Goal: Information Seeking & Learning: Learn about a topic

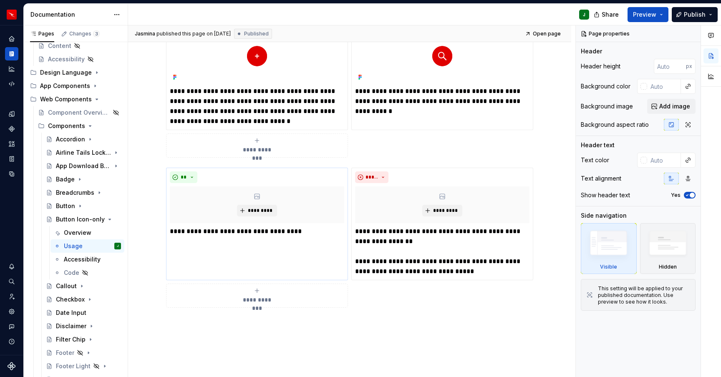
scroll to position [45, 0]
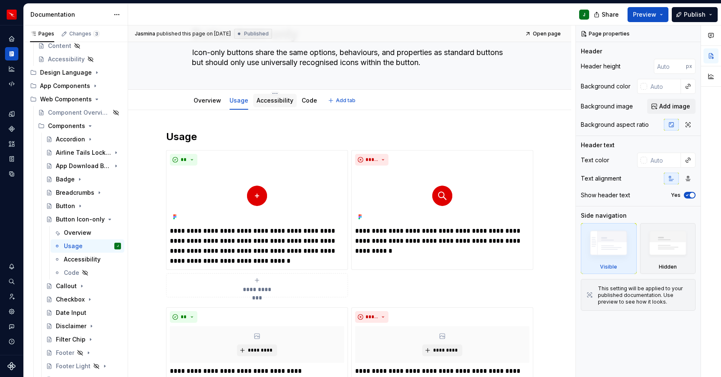
click at [268, 104] on link "Accessibility" at bounding box center [275, 100] width 37 height 7
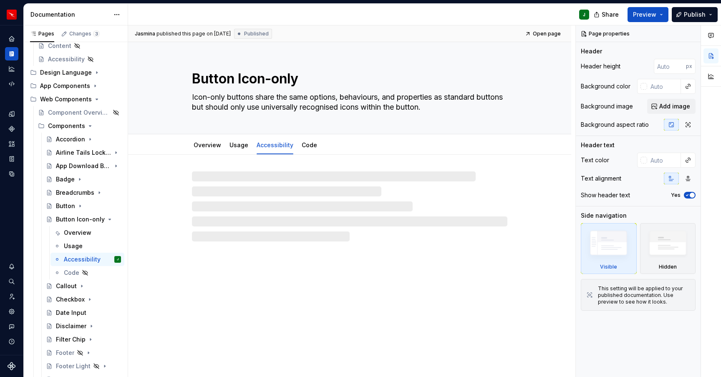
type textarea "*"
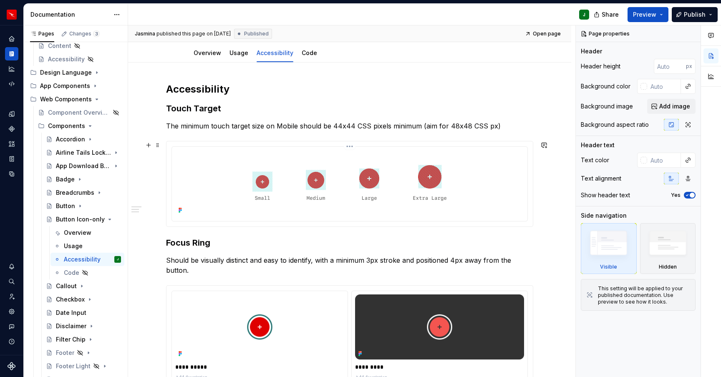
scroll to position [130, 0]
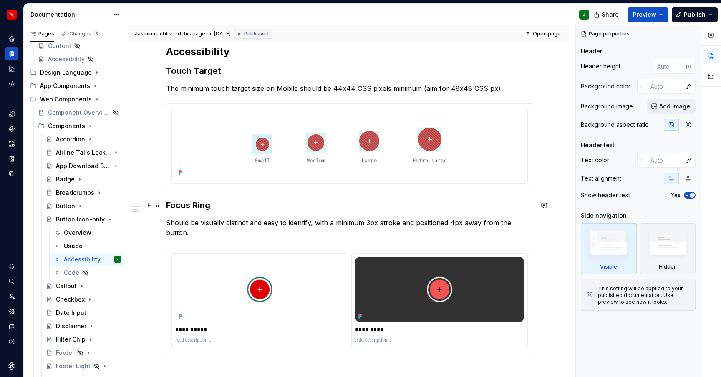
click at [168, 206] on h3 "Focus Ring" at bounding box center [349, 205] width 367 height 12
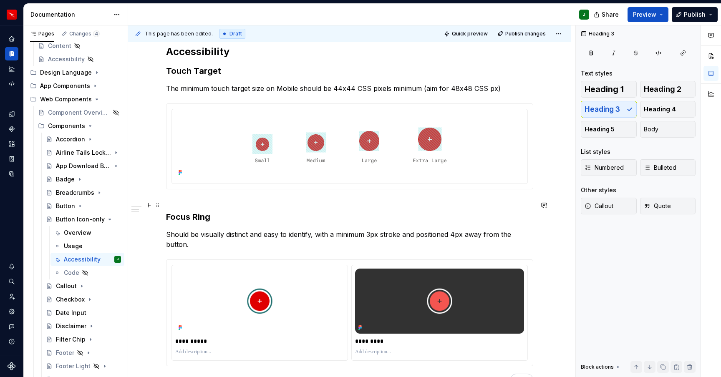
click at [200, 217] on h3 "Focus Ring" at bounding box center [349, 210] width 367 height 23
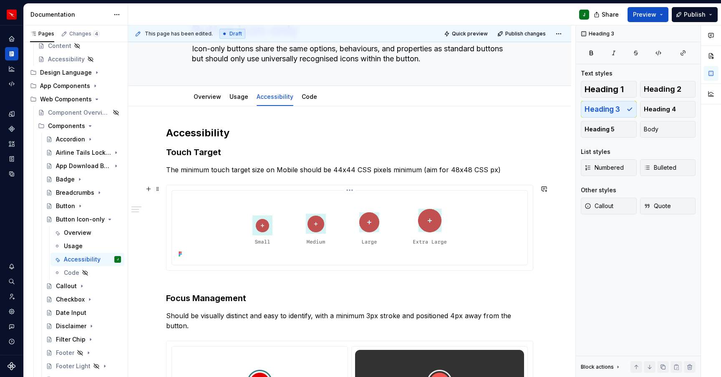
scroll to position [47, 0]
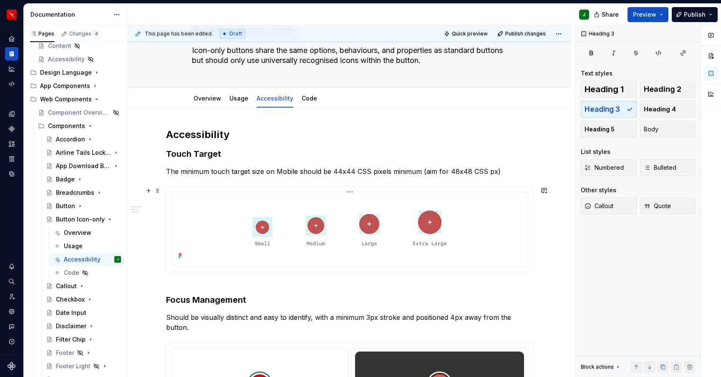
click at [520, 226] on img "To enrich screen reader interactions, please activate Accessibility in Grammarl…" at bounding box center [349, 229] width 341 height 66
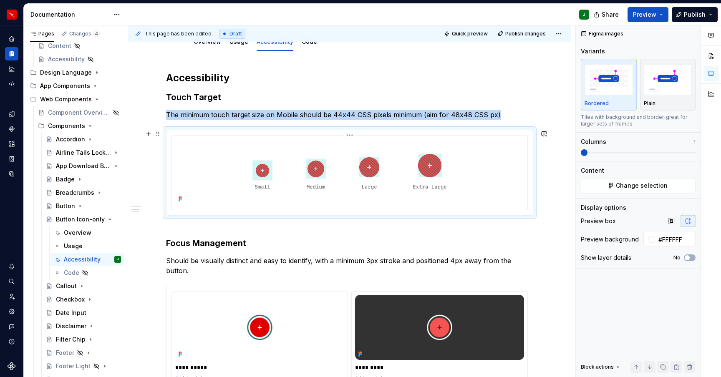
scroll to position [0, 0]
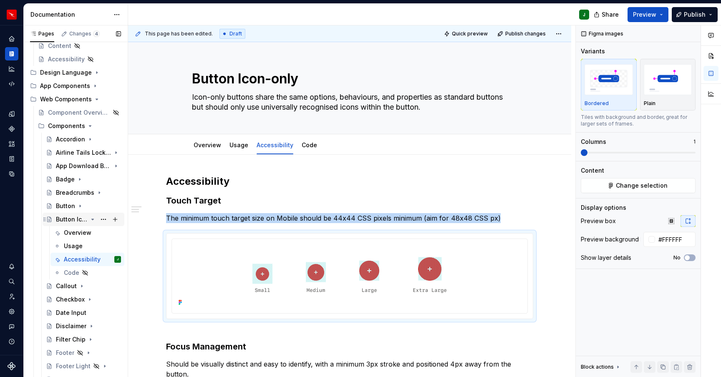
click at [93, 220] on icon "Page tree" at bounding box center [93, 219] width 2 height 1
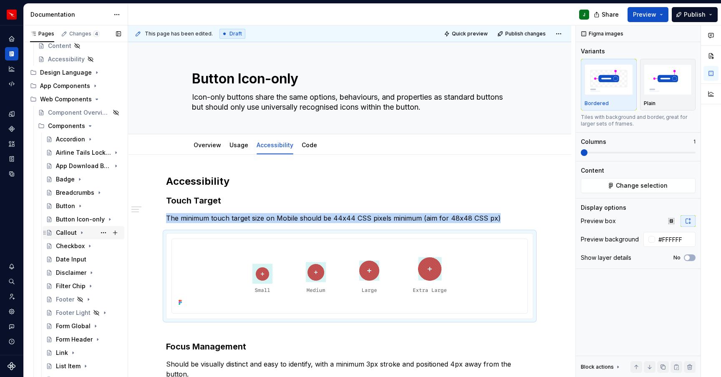
click at [81, 233] on icon "Page tree" at bounding box center [81, 233] width 7 height 7
click at [80, 245] on div "Overview" at bounding box center [78, 246] width 28 height 8
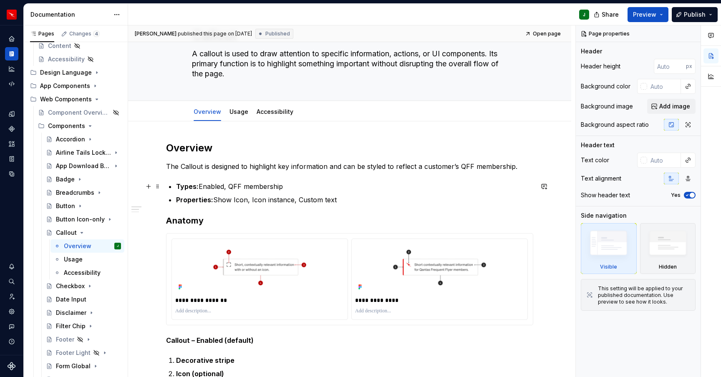
scroll to position [81, 0]
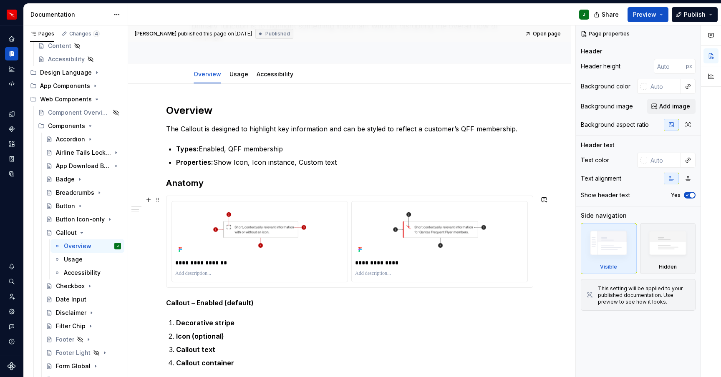
click at [517, 279] on div "**********" at bounding box center [440, 242] width 176 height 81
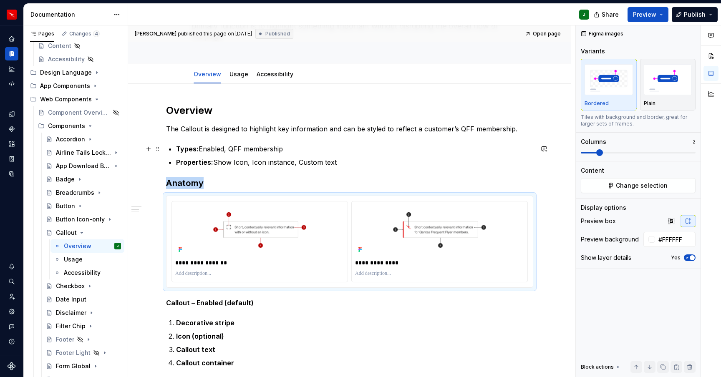
scroll to position [0, 0]
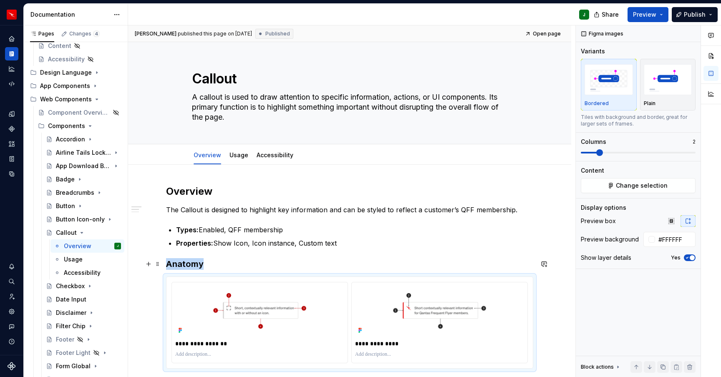
click at [187, 266] on h3 "Anatomy" at bounding box center [349, 264] width 367 height 12
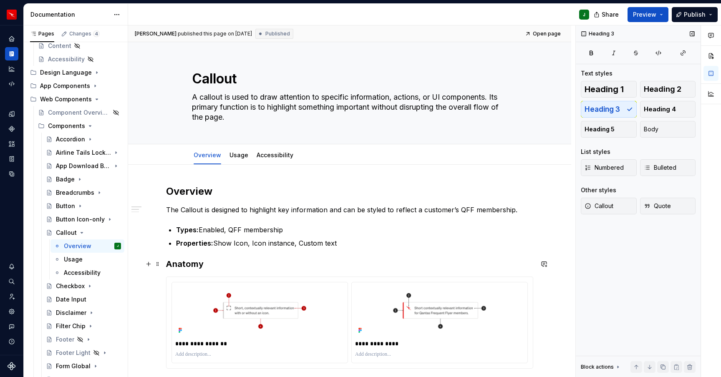
type textarea "*"
drag, startPoint x: 665, startPoint y: 91, endPoint x: 236, endPoint y: 221, distance: 448.6
click at [665, 91] on span "Heading 2" at bounding box center [663, 89] width 38 height 8
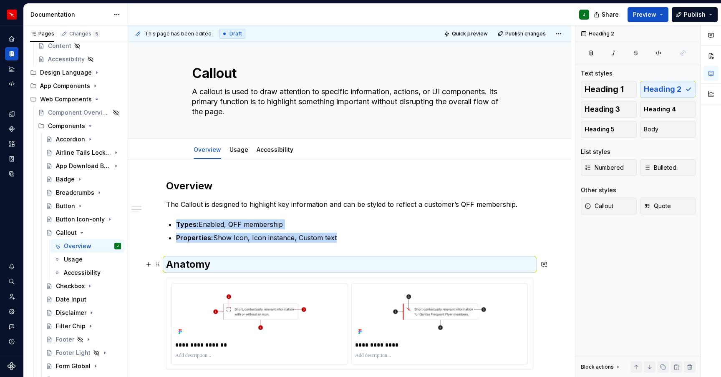
click at [169, 265] on h2 "Anatomy" at bounding box center [349, 264] width 367 height 13
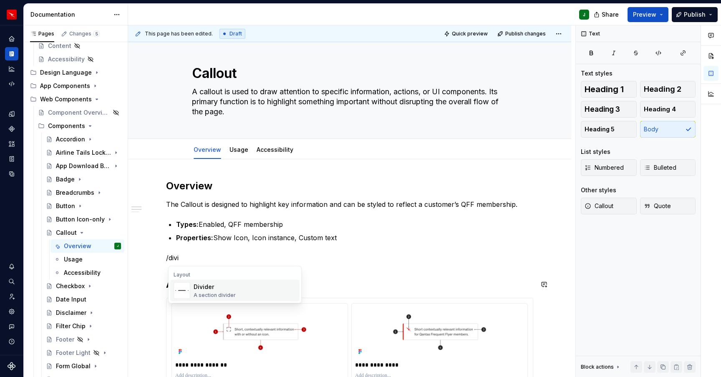
click at [214, 297] on div "A section divider" at bounding box center [215, 295] width 42 height 7
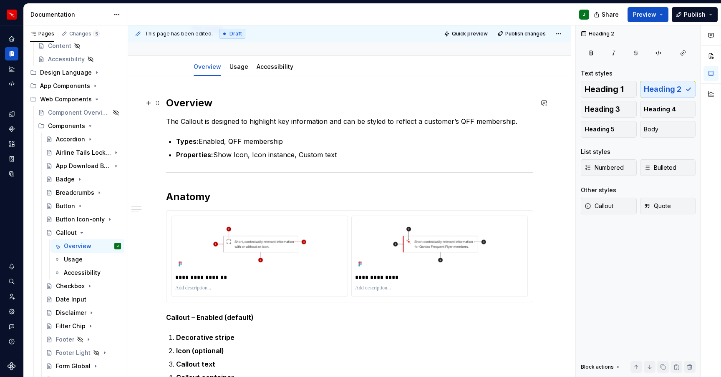
click at [196, 103] on h2 "Overview" at bounding box center [349, 102] width 367 height 13
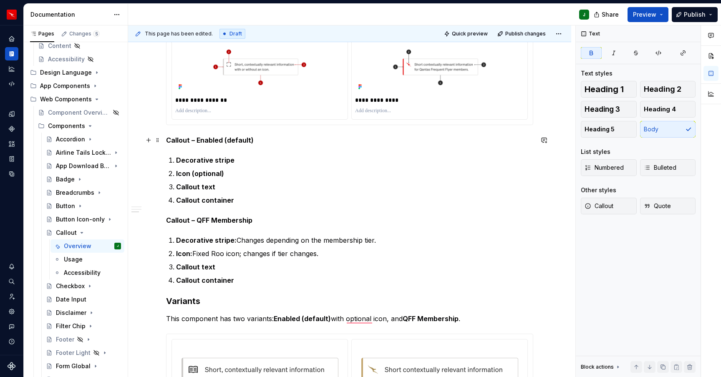
click at [187, 143] on strong "Callout – Enabled (default)" at bounding box center [210, 140] width 88 height 8
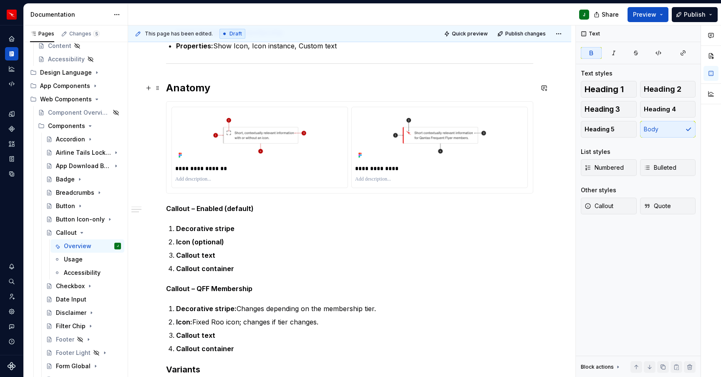
click at [221, 93] on h2 "Anatomy" at bounding box center [349, 87] width 367 height 13
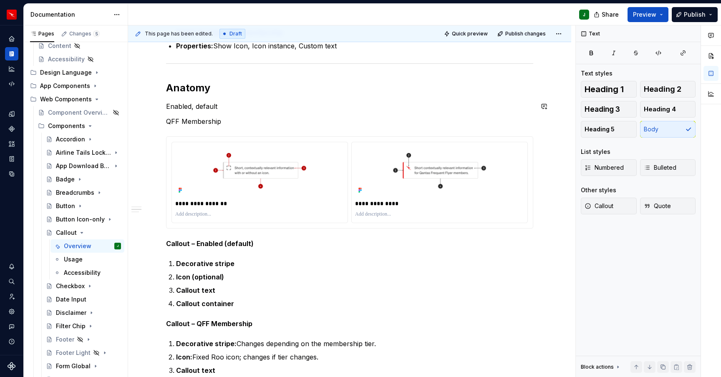
click at [229, 106] on p "Enabled, default" at bounding box center [349, 106] width 367 height 10
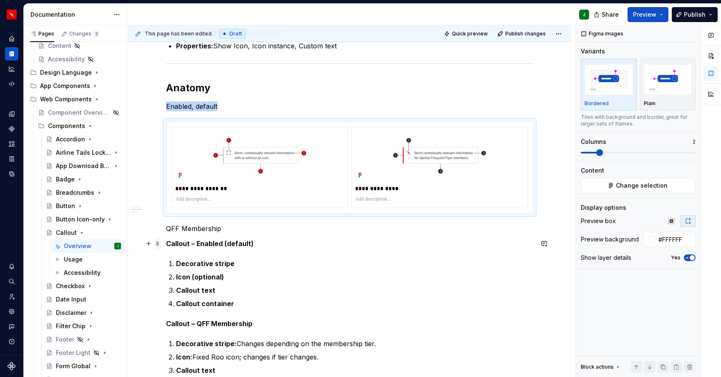
click at [160, 244] on span at bounding box center [157, 244] width 7 height 12
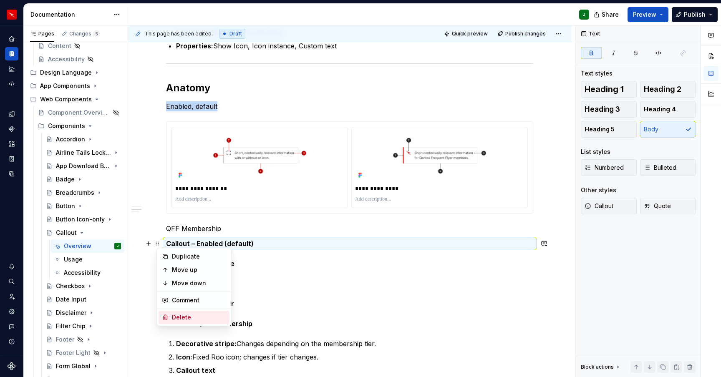
drag, startPoint x: 186, startPoint y: 316, endPoint x: 173, endPoint y: 215, distance: 101.0
click at [186, 315] on div "Delete" at bounding box center [199, 317] width 54 height 8
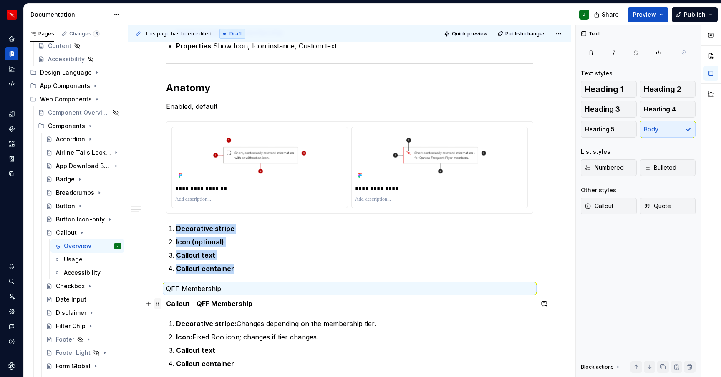
click at [160, 306] on span at bounding box center [157, 304] width 7 height 12
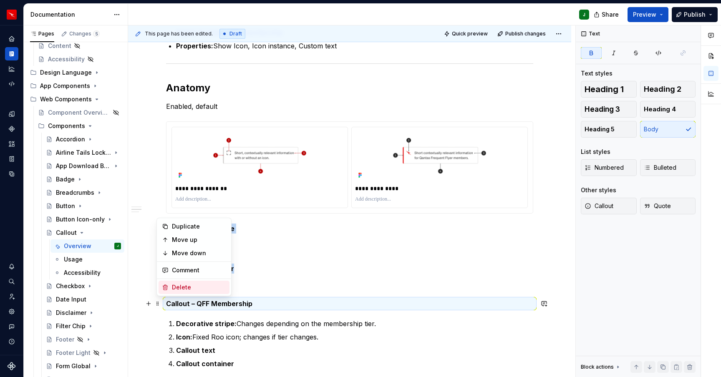
click at [181, 288] on div "Delete" at bounding box center [199, 287] width 54 height 8
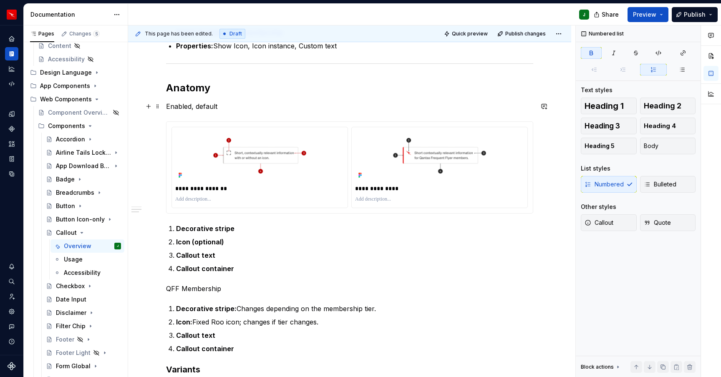
click at [184, 108] on p "Enabled, default" at bounding box center [349, 106] width 367 height 10
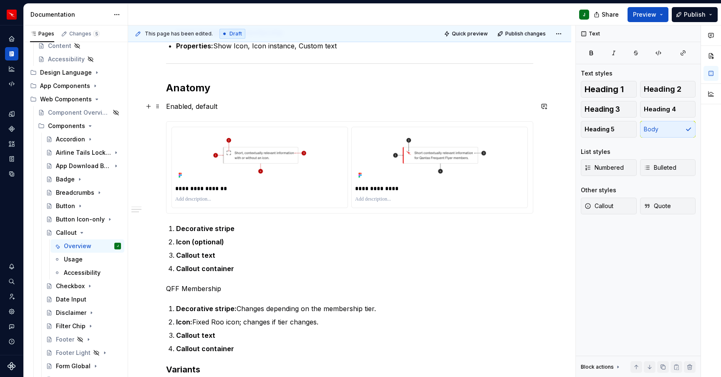
click at [184, 108] on p "Enabled, default" at bounding box center [349, 106] width 367 height 10
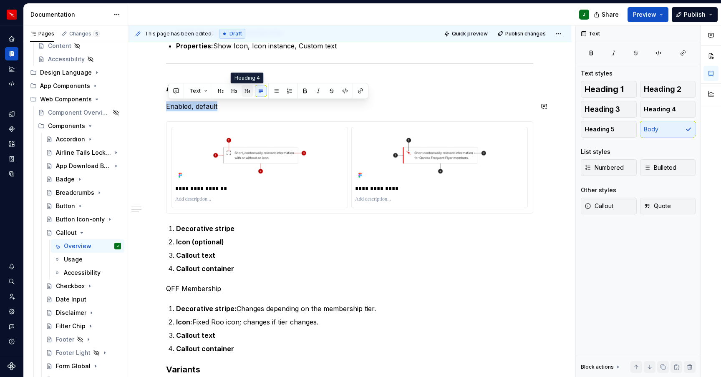
click at [246, 92] on button "button" at bounding box center [248, 91] width 12 height 12
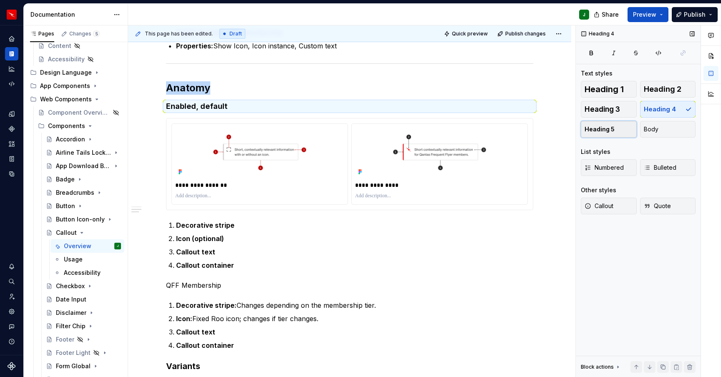
click at [598, 128] on span "Heading 5" at bounding box center [600, 129] width 30 height 8
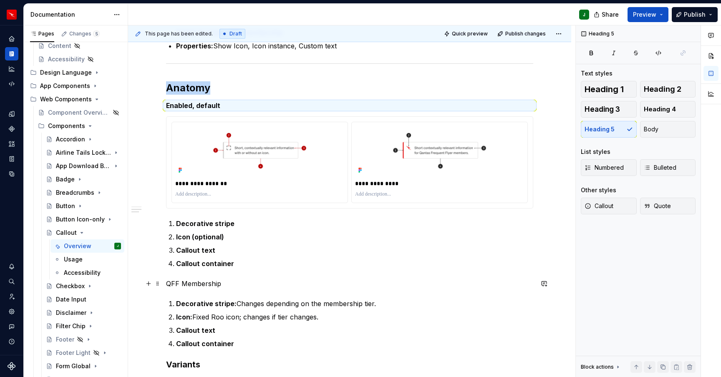
click at [189, 283] on p "QFF Membership" at bounding box center [349, 284] width 367 height 10
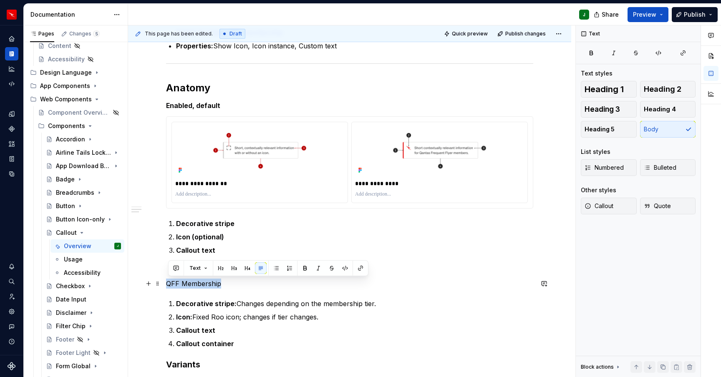
click at [189, 283] on p "QFF Membership" at bounding box center [349, 284] width 367 height 10
click at [607, 129] on span "Heading 5" at bounding box center [600, 129] width 30 height 8
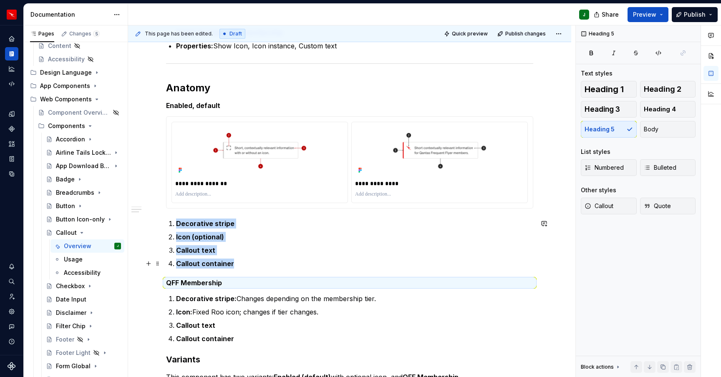
click at [235, 265] on p "Callout container" at bounding box center [354, 264] width 357 height 10
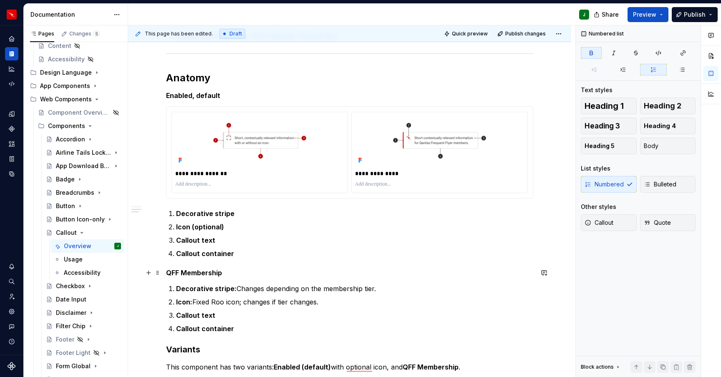
scroll to position [215, 0]
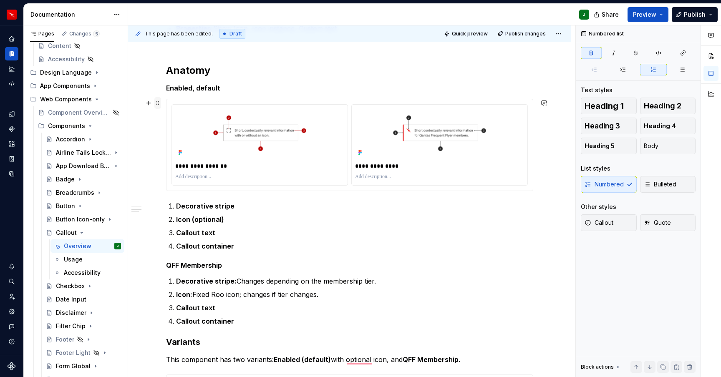
click at [159, 104] on span at bounding box center [157, 103] width 7 height 12
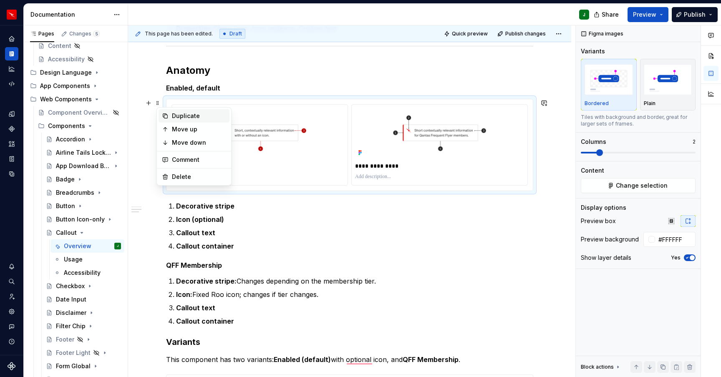
click at [179, 118] on div "Duplicate" at bounding box center [199, 116] width 54 height 8
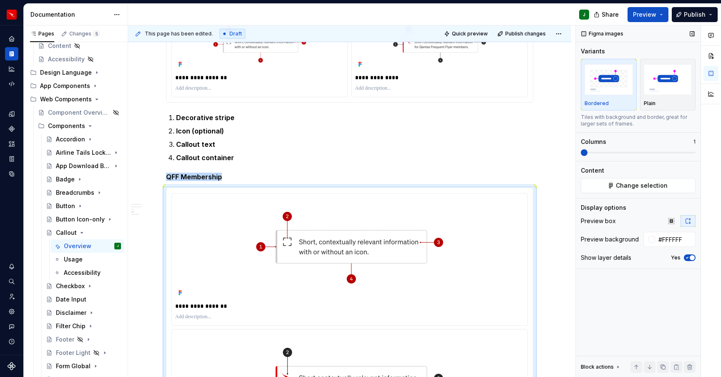
scroll to position [393, 0]
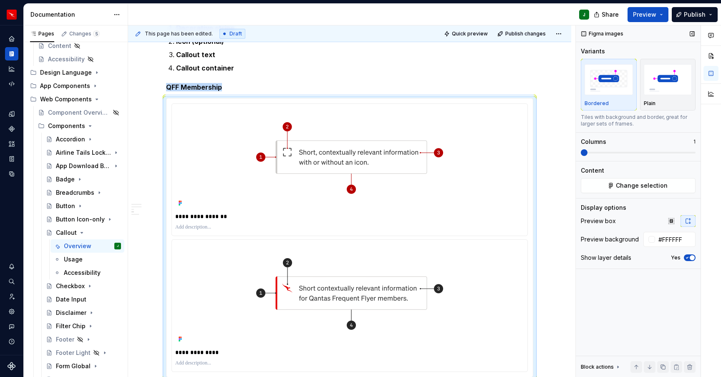
click at [587, 154] on span at bounding box center [584, 152] width 7 height 7
click at [605, 188] on button "Change selection" at bounding box center [638, 185] width 115 height 15
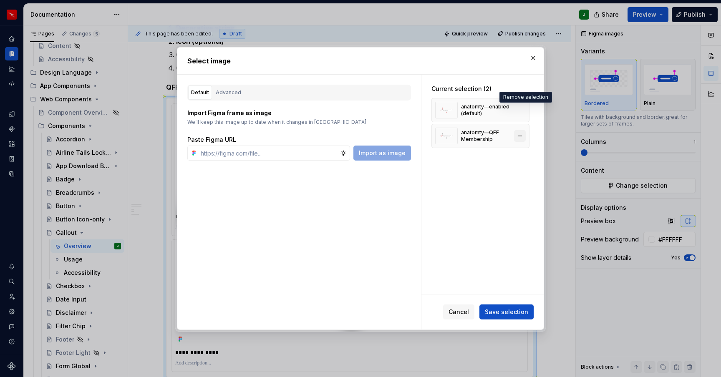
click at [524, 109] on button "button" at bounding box center [520, 110] width 12 height 12
click at [507, 313] on span "Save selection" at bounding box center [506, 312] width 43 height 8
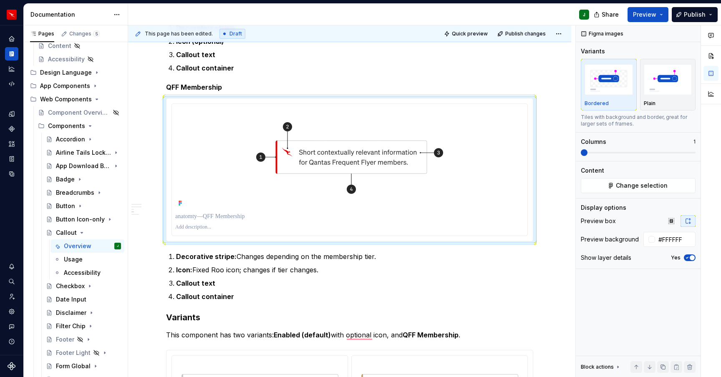
click at [690, 258] on span "button" at bounding box center [692, 257] width 5 height 5
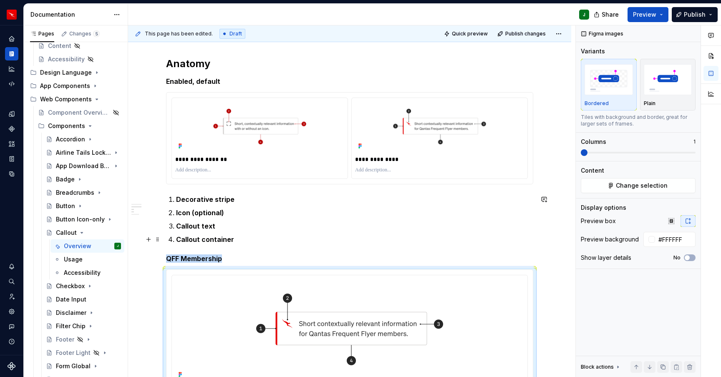
scroll to position [209, 0]
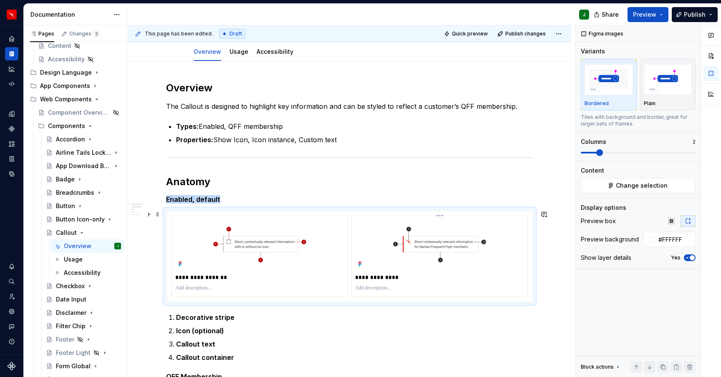
click at [526, 217] on div "**********" at bounding box center [440, 256] width 176 height 81
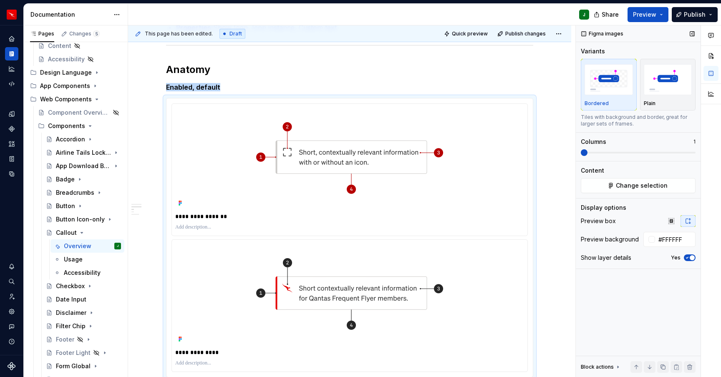
click at [588, 155] on span at bounding box center [584, 152] width 7 height 7
drag, startPoint x: 689, startPoint y: 255, endPoint x: 646, endPoint y: 183, distance: 84.5
click at [689, 255] on icon "button" at bounding box center [687, 257] width 7 height 5
click at [646, 183] on span "Change selection" at bounding box center [642, 186] width 52 height 8
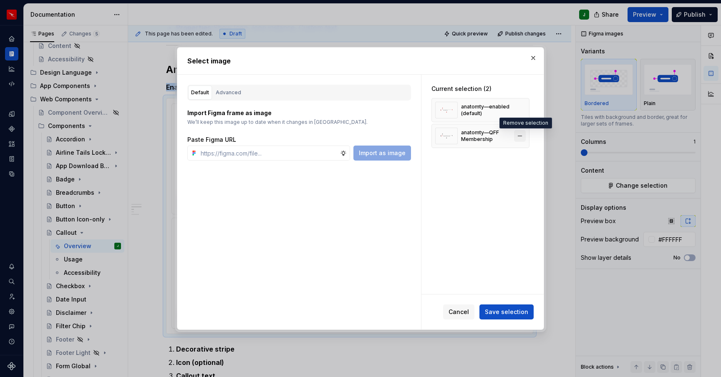
click at [526, 136] on button "button" at bounding box center [520, 136] width 12 height 12
click at [515, 310] on span "Save selection" at bounding box center [506, 312] width 43 height 8
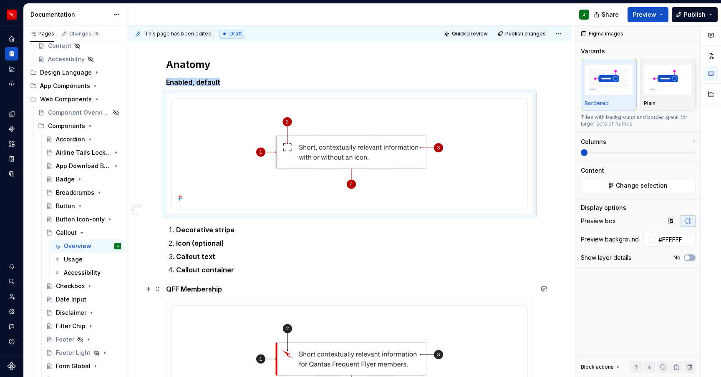
scroll to position [222, 0]
click at [169, 288] on h5 "QFF Membership" at bounding box center [349, 288] width 367 height 8
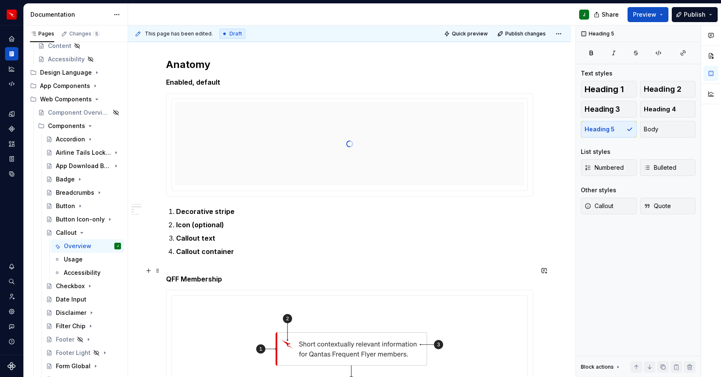
click at [266, 274] on h5 "QFF Membership" at bounding box center [349, 275] width 367 height 17
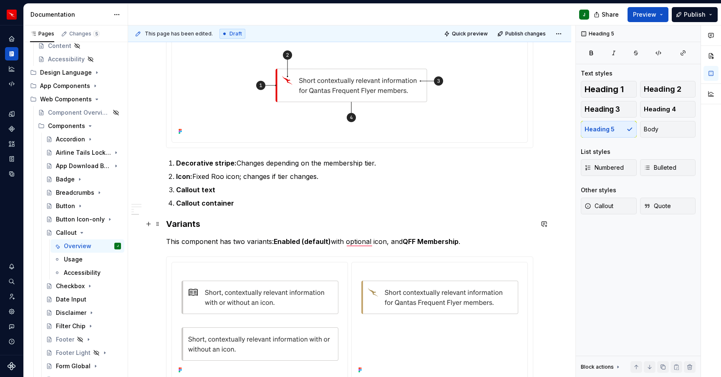
click at [169, 224] on h3 "Variants" at bounding box center [349, 224] width 367 height 12
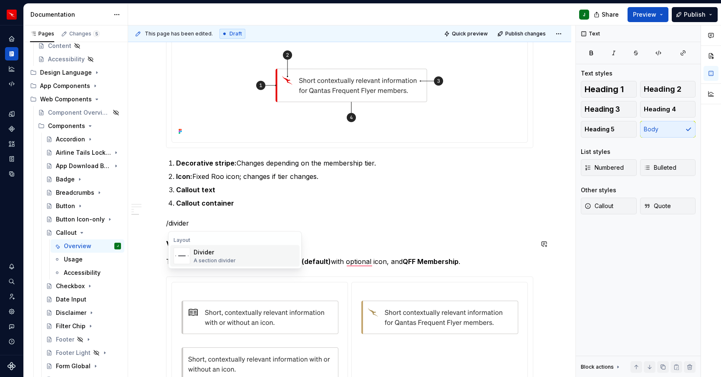
click at [215, 258] on div "A section divider" at bounding box center [215, 261] width 42 height 7
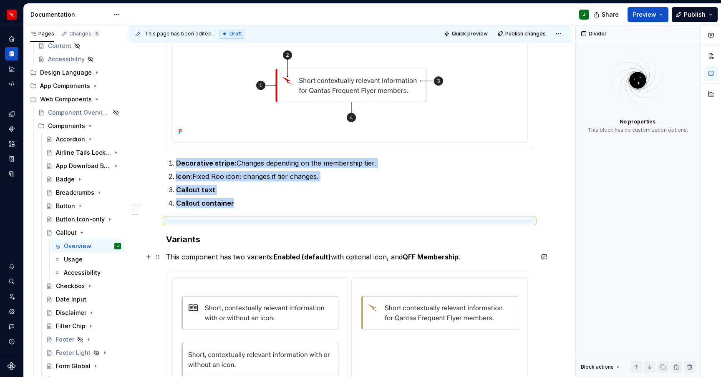
click at [350, 258] on p "This component has two variants: Enabled (default) with optional icon, and QFF …" at bounding box center [349, 257] width 367 height 10
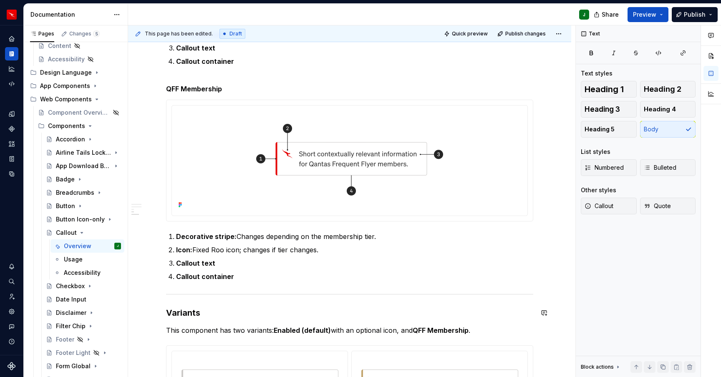
click at [188, 312] on h3 "Variants" at bounding box center [349, 313] width 367 height 12
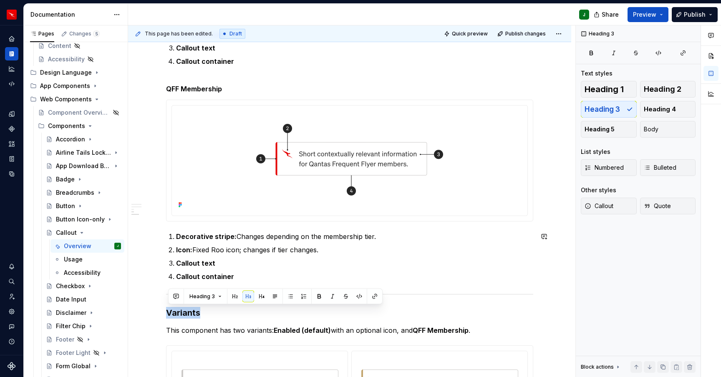
click at [235, 297] on button "button" at bounding box center [235, 297] width 12 height 12
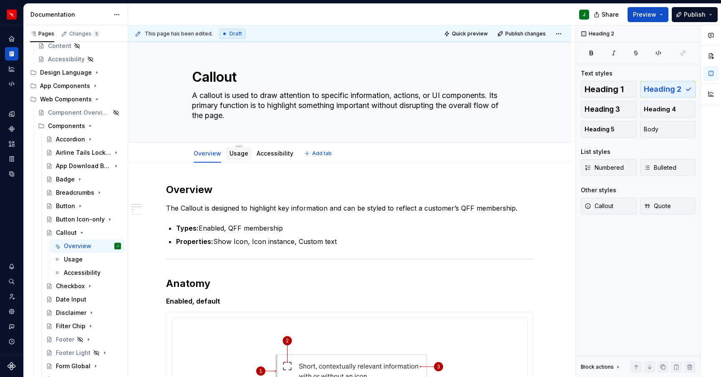
click at [238, 153] on link "Usage" at bounding box center [239, 153] width 19 height 7
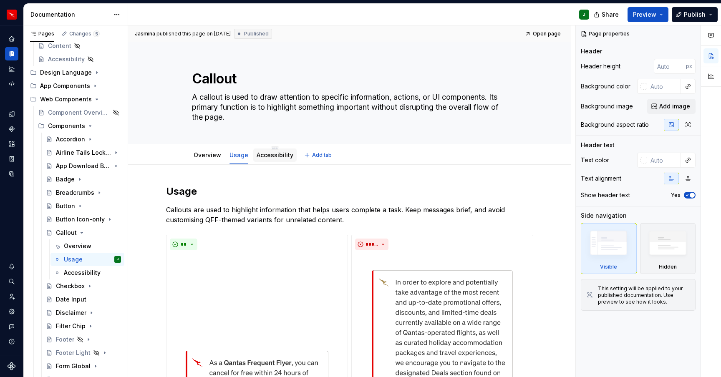
click at [273, 155] on link "Accessibility" at bounding box center [275, 154] width 37 height 7
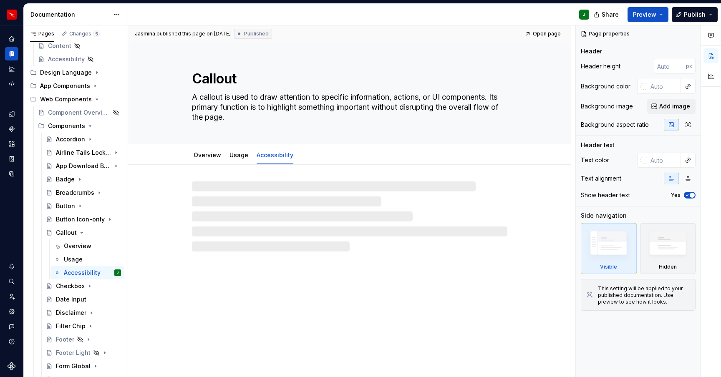
type textarea "*"
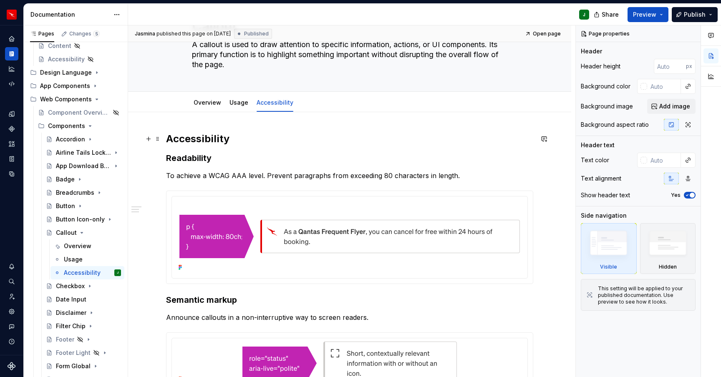
click at [197, 134] on h2 "Accessibility" at bounding box center [349, 138] width 367 height 13
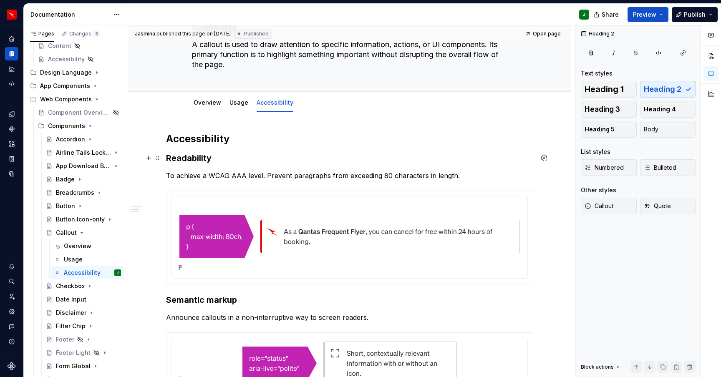
click at [194, 160] on h3 "Readability" at bounding box center [349, 158] width 367 height 12
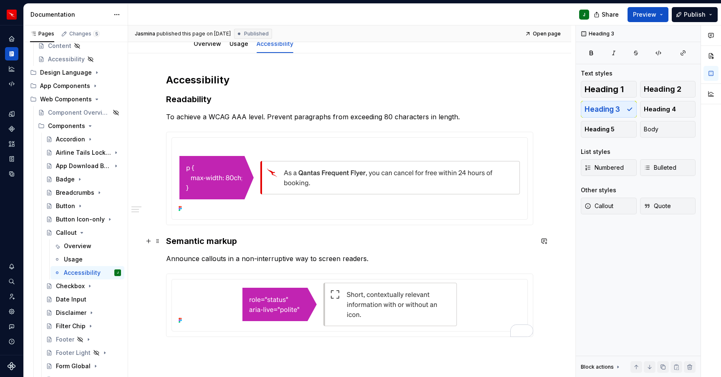
click at [169, 240] on h3 "Semantic markup" at bounding box center [349, 241] width 367 height 12
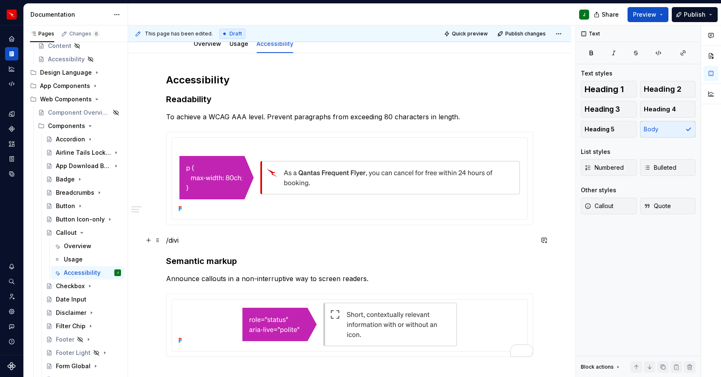
click at [173, 240] on p "/divi" at bounding box center [349, 240] width 367 height 10
click at [184, 240] on p "/divi" at bounding box center [349, 240] width 367 height 10
click at [166, 240] on div "Accessibility Readability To achieve a WCAG AAA level. Prevent paragraphs from …" at bounding box center [349, 220] width 367 height 294
click at [180, 241] on p "/divi" at bounding box center [349, 240] width 367 height 10
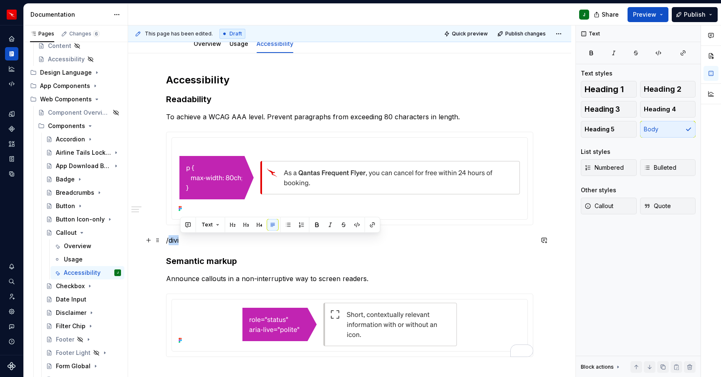
click at [180, 241] on p "/divi" at bounding box center [349, 240] width 367 height 10
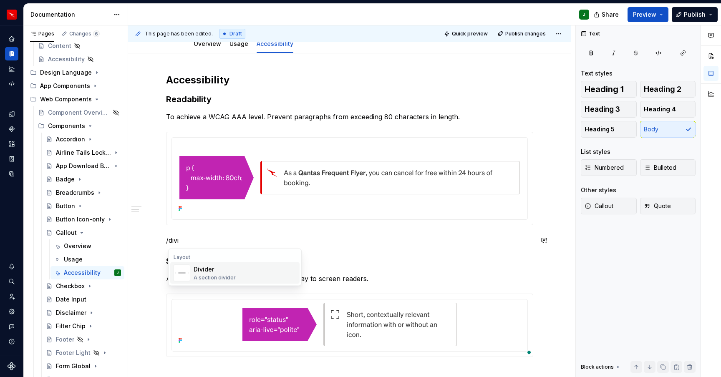
click at [208, 274] on div "Divider A section divider" at bounding box center [215, 273] width 42 height 16
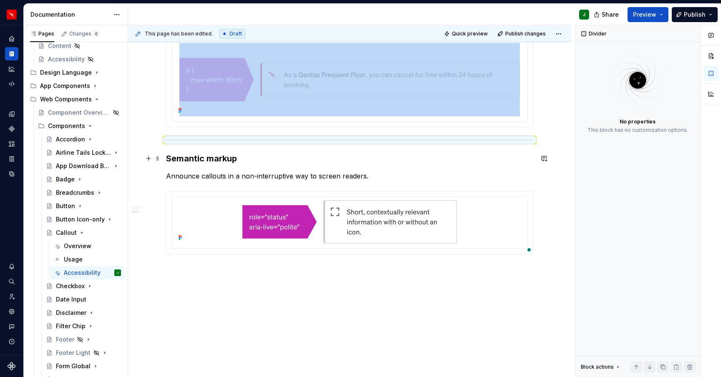
click at [216, 157] on h3 "Semantic markup" at bounding box center [349, 159] width 367 height 12
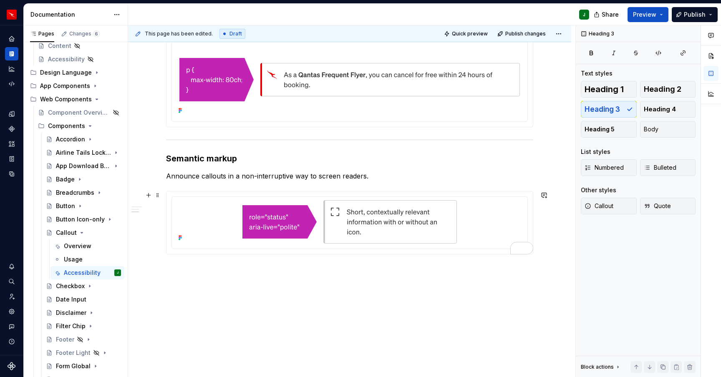
click at [250, 269] on div "Accessibility Readability To achieve a WCAG AAA level. Prevent paragraphs from …" at bounding box center [349, 166] width 443 height 422
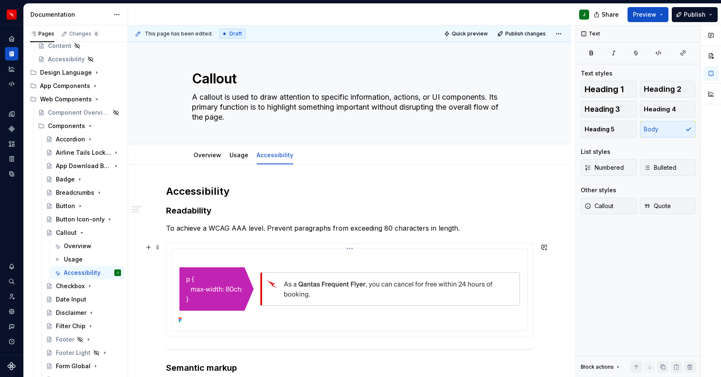
click at [518, 255] on img "To enrich screen reader interactions, please activate Accessibility in Grammarl…" at bounding box center [349, 288] width 341 height 73
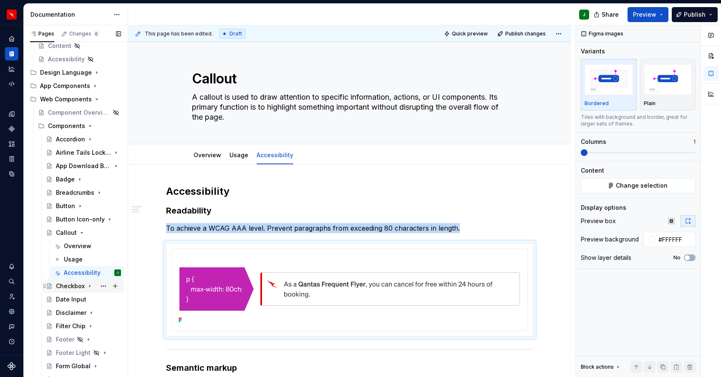
click at [89, 286] on icon "Page tree" at bounding box center [89, 286] width 1 height 2
type textarea "*"
